Goal: Task Accomplishment & Management: Manage account settings

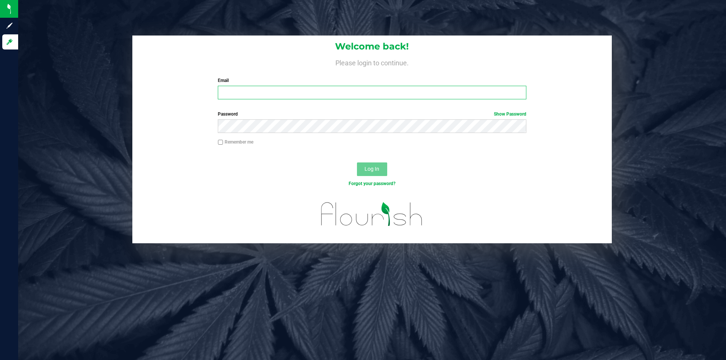
click at [269, 98] on input "Email" at bounding box center [372, 93] width 308 height 14
type input "[EMAIL_ADDRESS][DOMAIN_NAME]"
click at [357, 163] on button "Log In" at bounding box center [372, 170] width 30 height 14
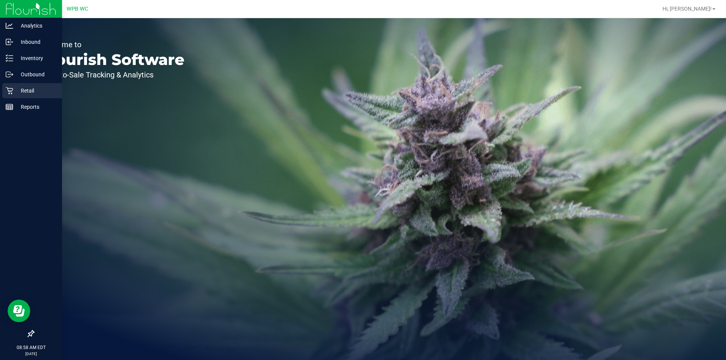
click at [12, 88] on icon at bounding box center [10, 91] width 8 height 8
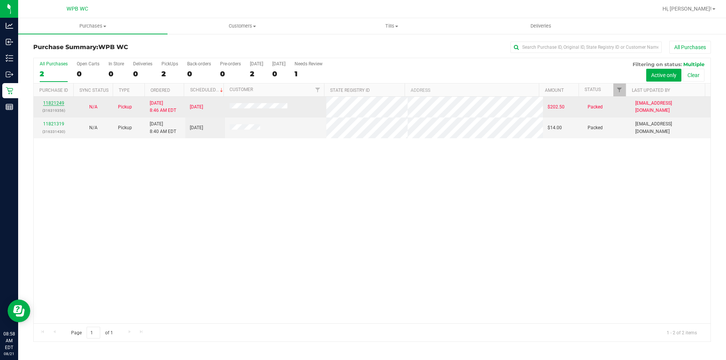
click at [50, 102] on link "11821249" at bounding box center [53, 103] width 21 height 5
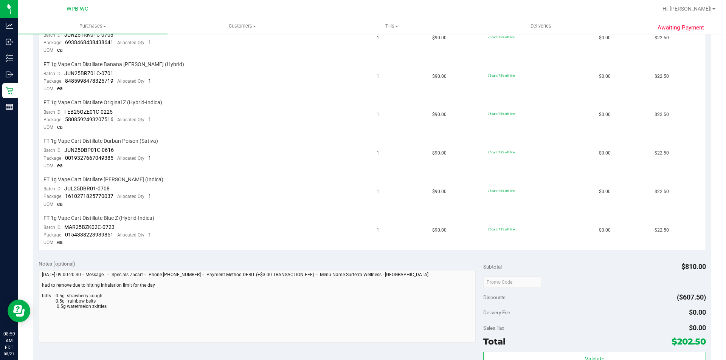
scroll to position [340, 0]
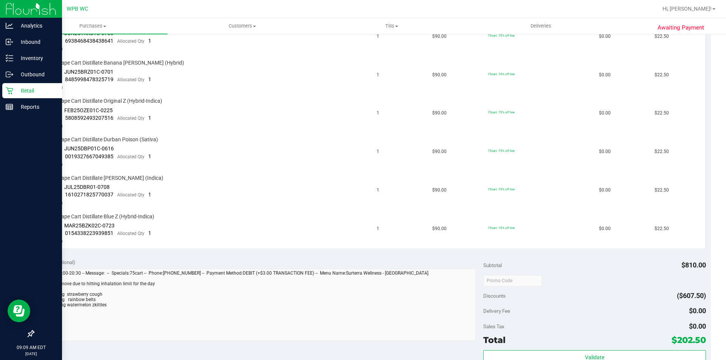
click at [14, 92] on p "Retail" at bounding box center [35, 90] width 45 height 9
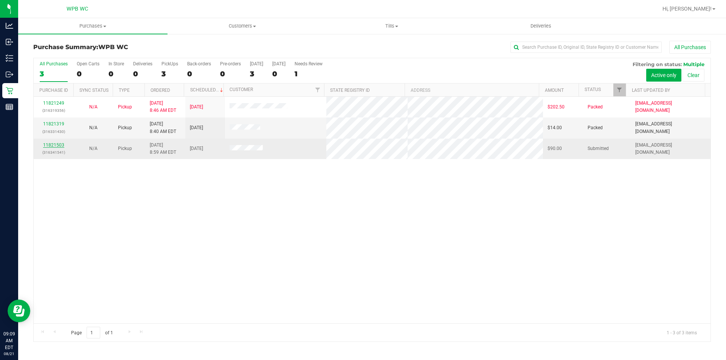
click at [60, 145] on link "11821503" at bounding box center [53, 145] width 21 height 5
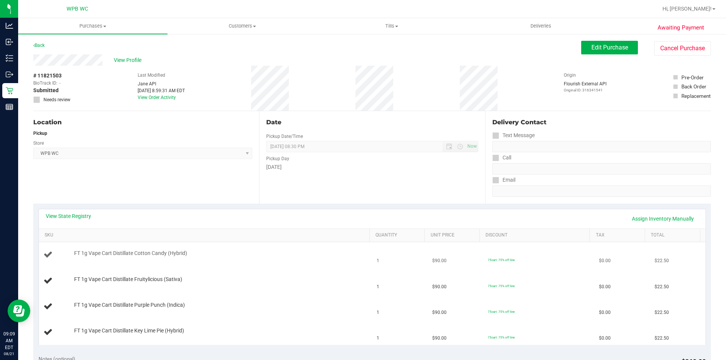
click at [244, 267] on td "FT 1g Vape Cart Distillate Cotton Candy (Hybrid)" at bounding box center [206, 255] width 334 height 26
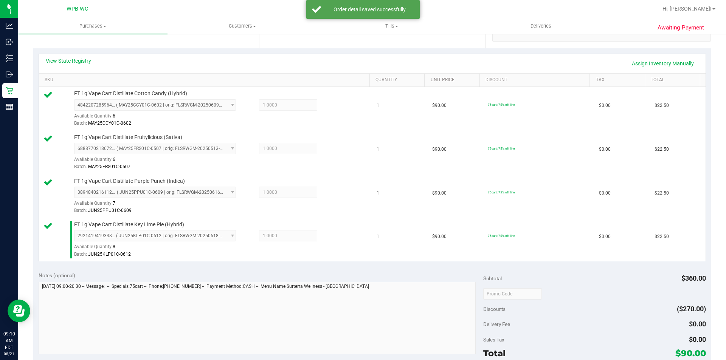
scroll to position [303, 0]
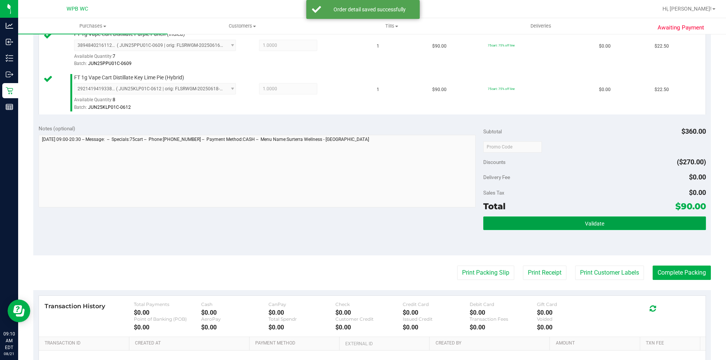
click at [551, 228] on button "Validate" at bounding box center [594, 224] width 222 height 14
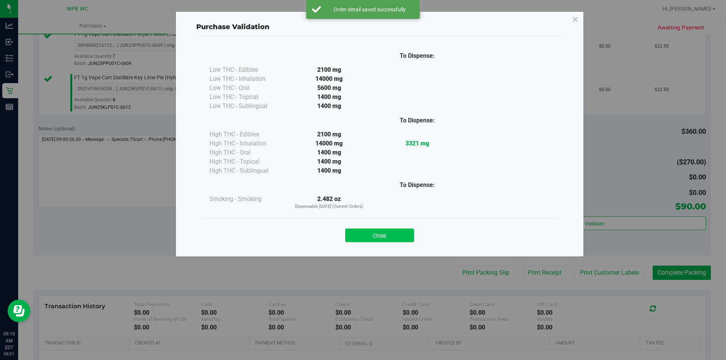
click at [397, 237] on button "Close" at bounding box center [379, 236] width 69 height 14
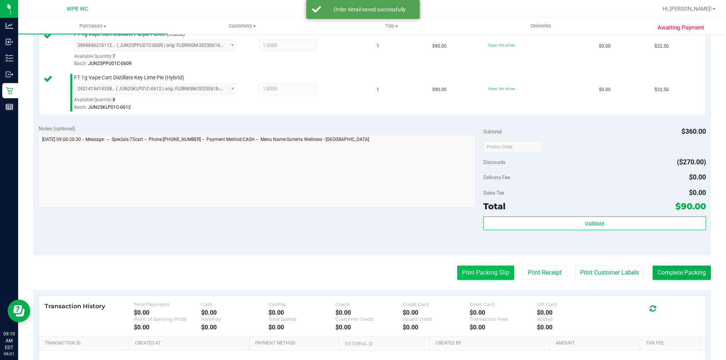
click at [468, 276] on button "Print Packing Slip" at bounding box center [485, 273] width 57 height 14
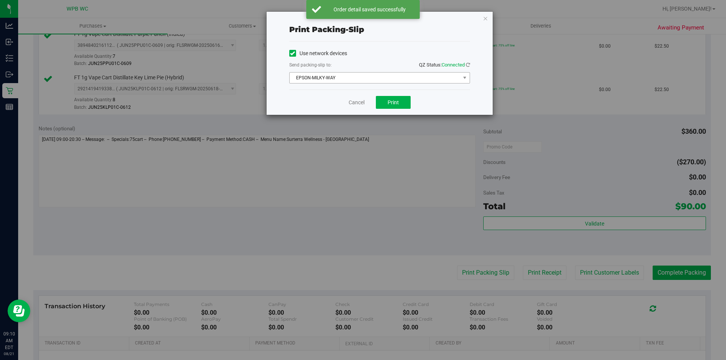
click at [376, 82] on span "EPSON-MILKY-WAY" at bounding box center [375, 78] width 171 height 11
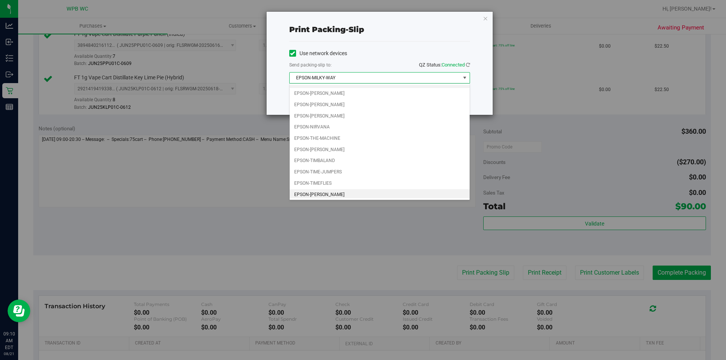
scroll to position [10, 0]
click at [340, 179] on li "EPSON-TIMEFLIES" at bounding box center [380, 181] width 180 height 11
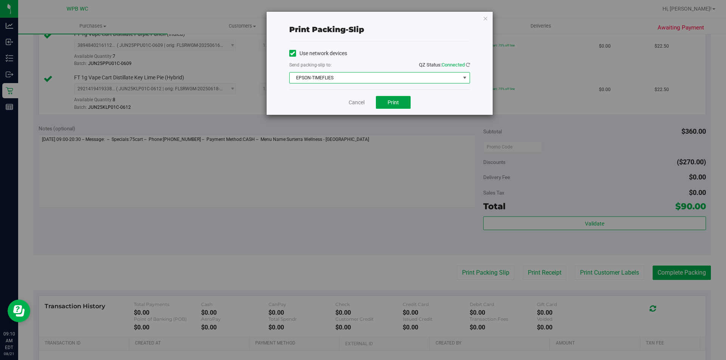
click at [390, 102] on span "Print" at bounding box center [393, 102] width 11 height 6
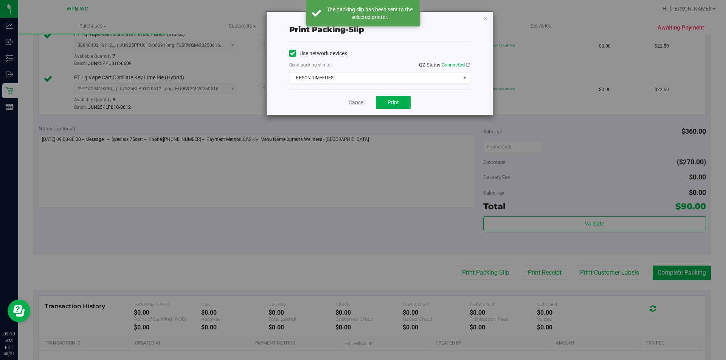
click at [356, 104] on link "Cancel" at bounding box center [357, 103] width 16 height 8
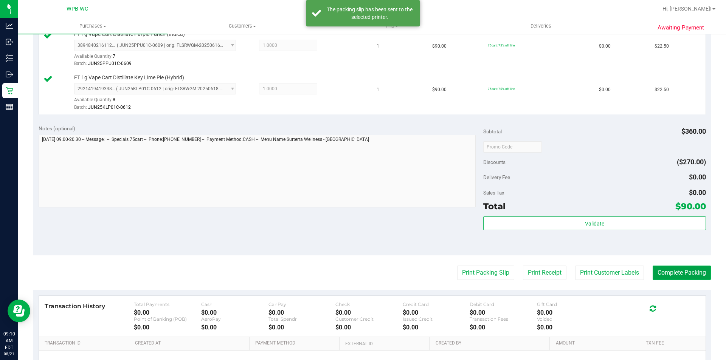
click at [700, 269] on button "Complete Packing" at bounding box center [682, 273] width 58 height 14
